Goal: Use online tool/utility: Utilize a website feature to perform a specific function

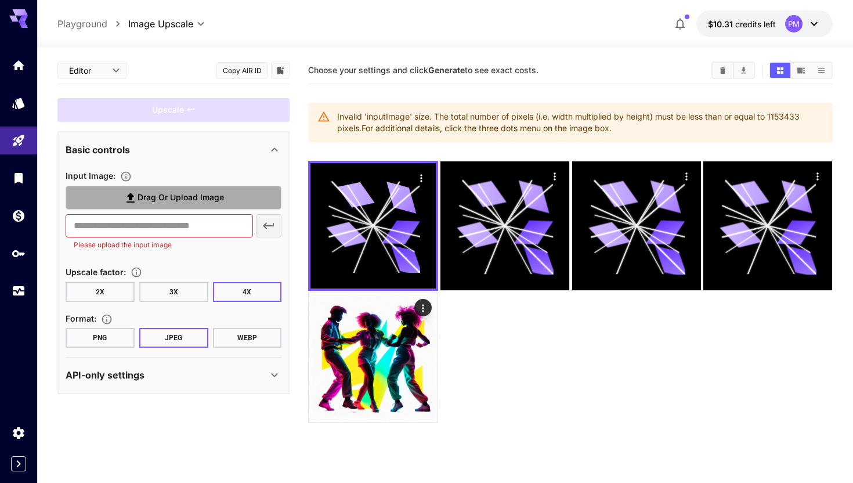
click at [153, 197] on span "Drag or upload image" at bounding box center [181, 197] width 86 height 15
click at [0, 0] on input "Drag or upload image" at bounding box center [0, 0] width 0 height 0
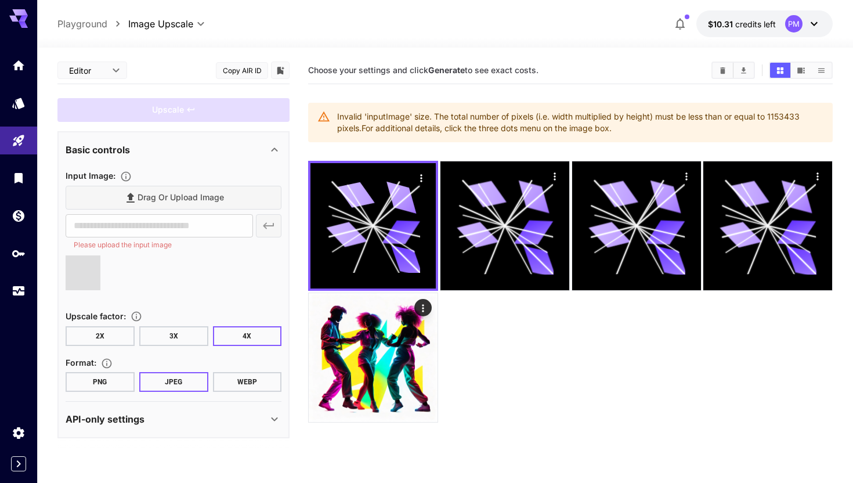
type input "**********"
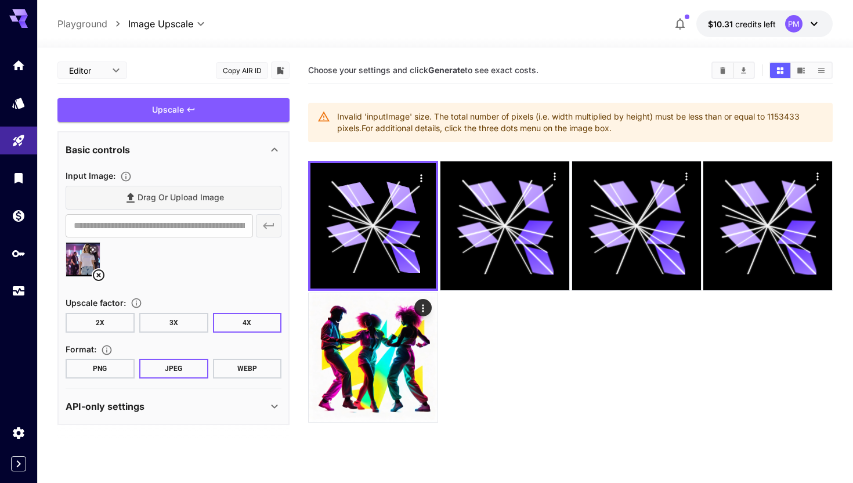
click at [225, 363] on button "WEBP" at bounding box center [247, 369] width 69 height 20
click at [229, 119] on div "Upscale" at bounding box center [173, 110] width 232 height 24
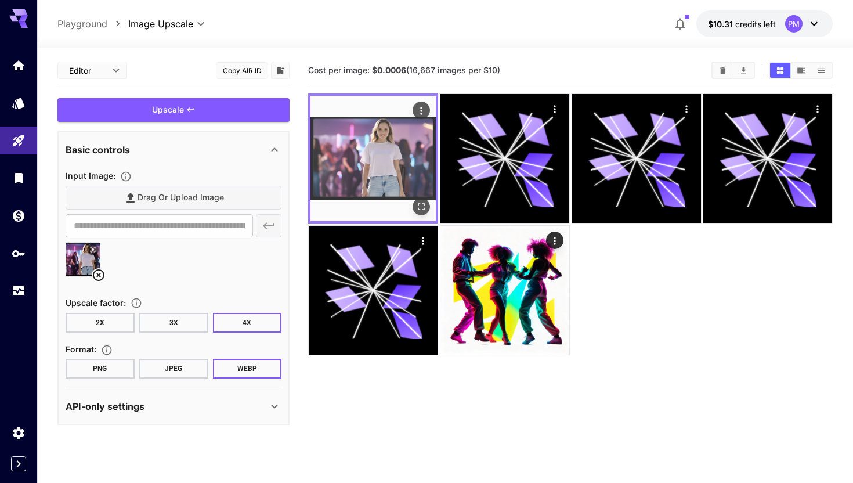
click at [382, 135] on img at bounding box center [372, 158] width 125 height 125
click at [428, 204] on button "Open in fullscreen" at bounding box center [421, 206] width 17 height 17
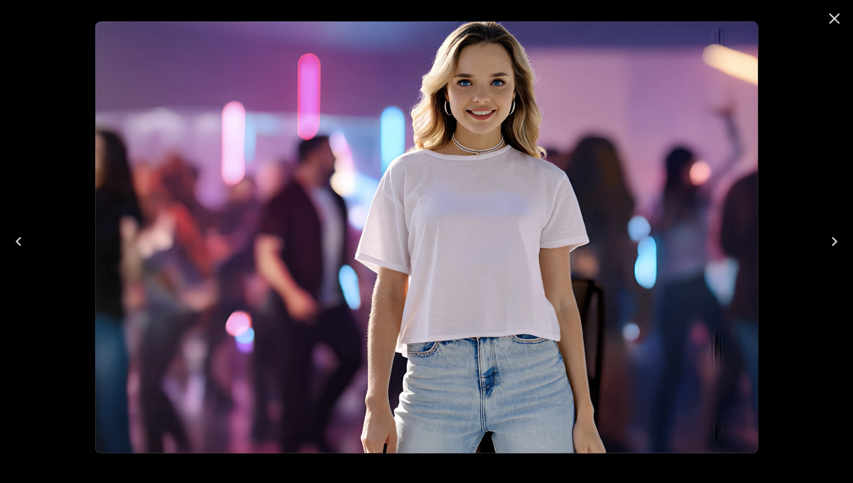
click at [838, 16] on icon "Close" at bounding box center [834, 18] width 19 height 19
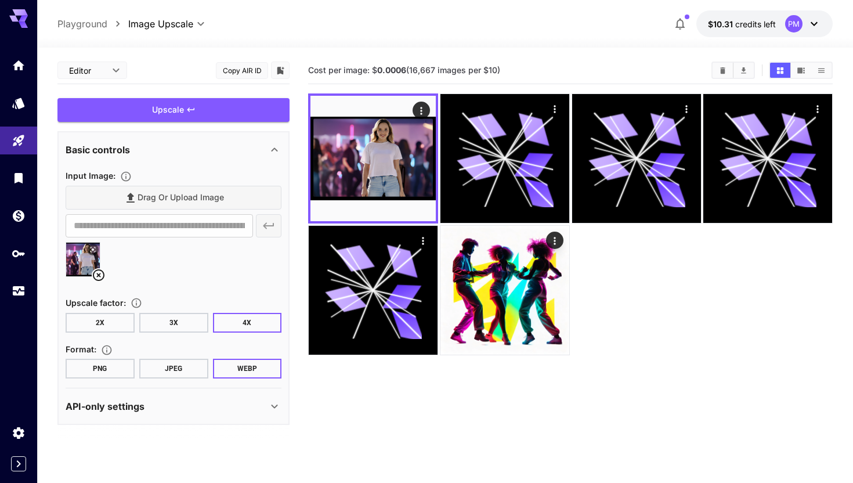
click at [157, 322] on button "3X" at bounding box center [173, 323] width 69 height 20
click at [103, 377] on button "PNG" at bounding box center [100, 369] width 69 height 20
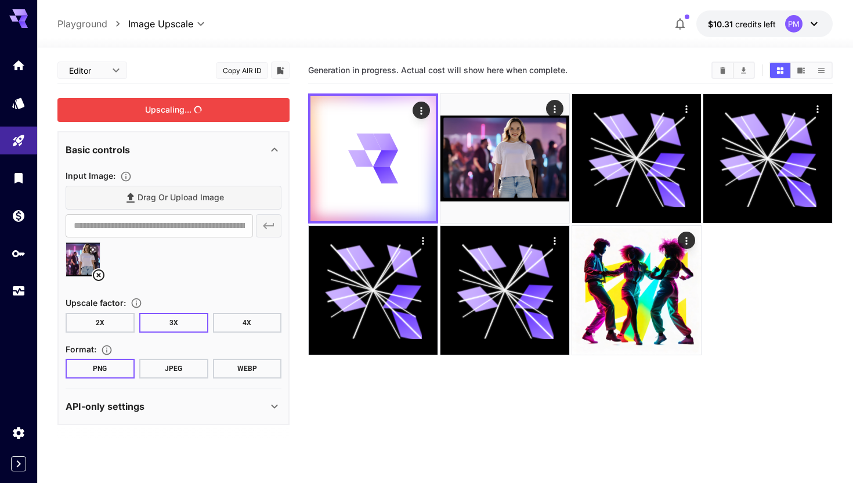
click at [258, 114] on div "Upscaling..." at bounding box center [173, 110] width 232 height 24
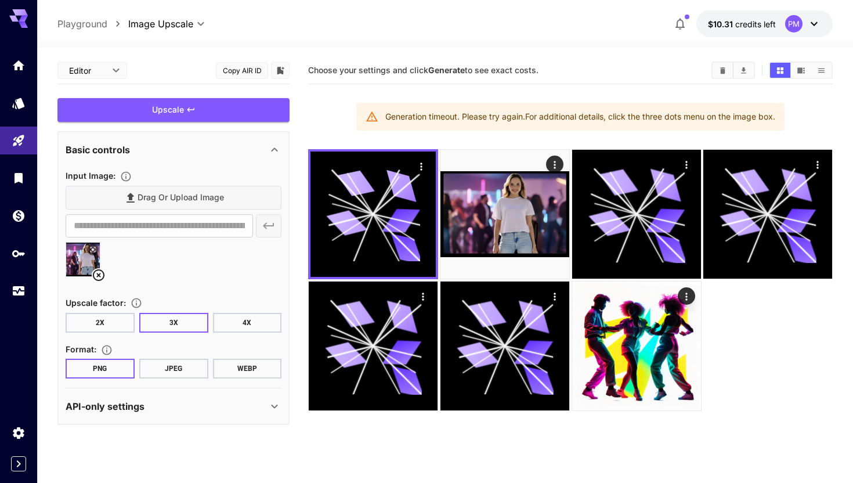
click at [239, 372] on button "WEBP" at bounding box center [247, 369] width 69 height 20
click at [226, 120] on div "Upscale" at bounding box center [173, 110] width 232 height 24
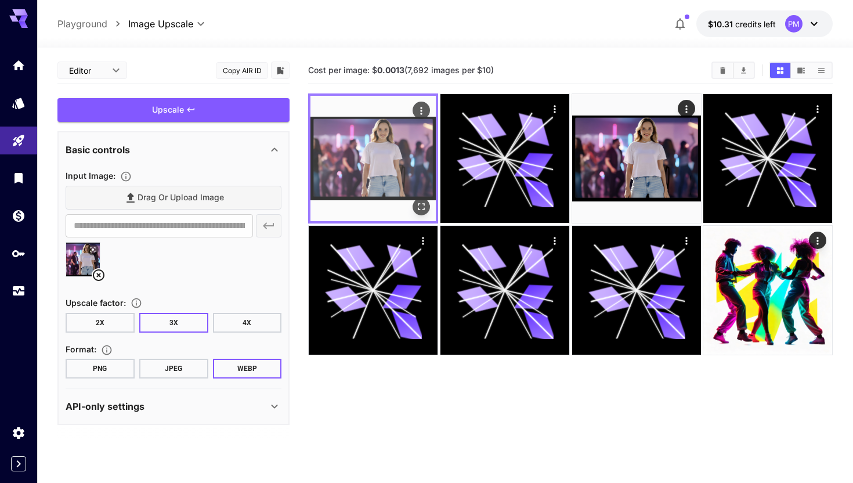
click at [357, 154] on img at bounding box center [372, 158] width 125 height 125
click at [417, 202] on icon "Open in fullscreen" at bounding box center [421, 207] width 12 height 12
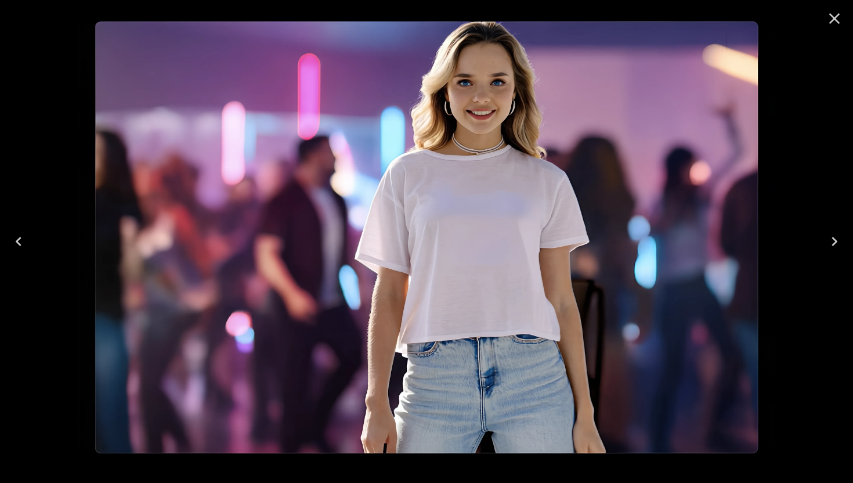
click at [833, 16] on icon "Close" at bounding box center [834, 18] width 19 height 19
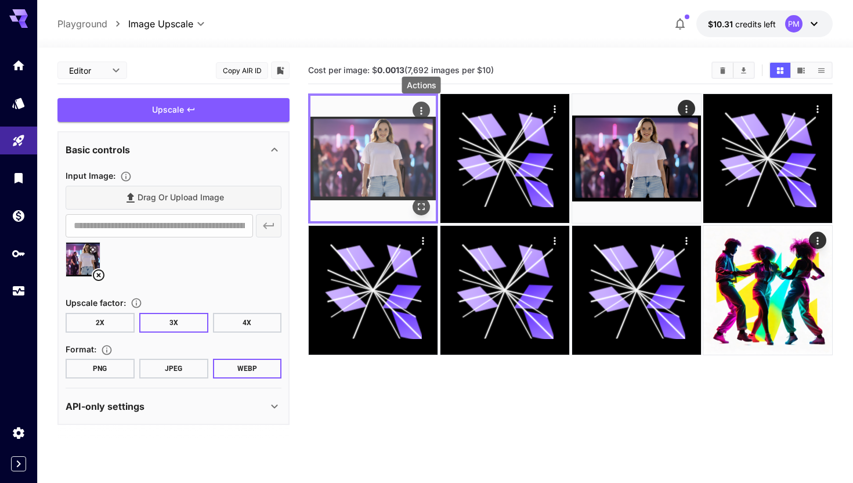
click at [421, 114] on icon "Actions" at bounding box center [421, 111] width 2 height 8
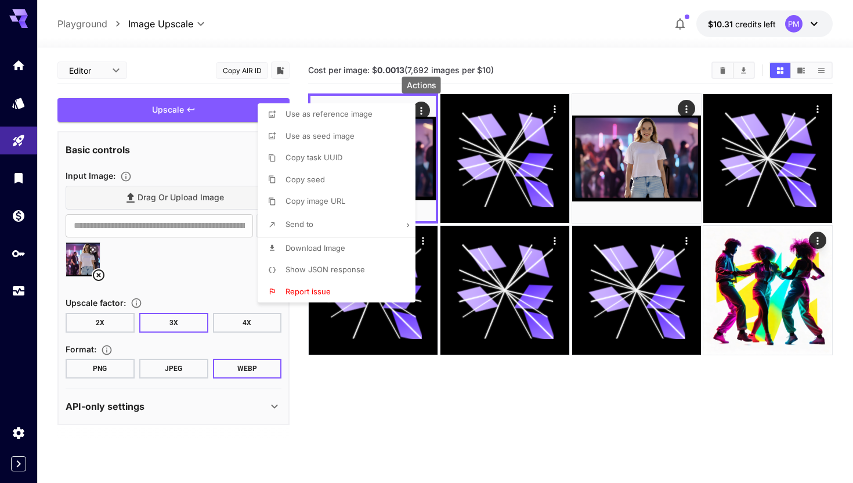
click at [330, 251] on span "Download Image" at bounding box center [315, 247] width 60 height 9
